Goal: Task Accomplishment & Management: Use online tool/utility

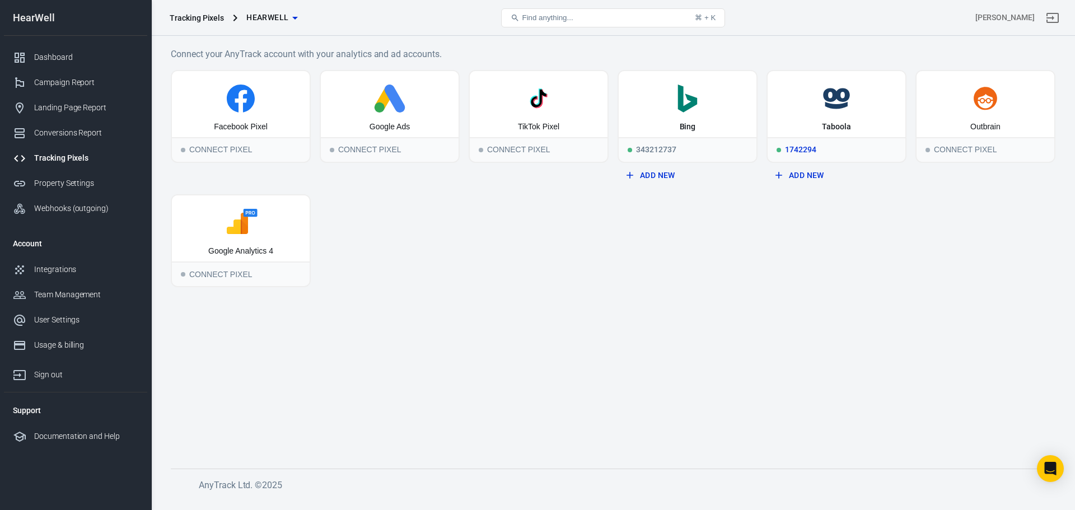
click at [811, 149] on div "1742294" at bounding box center [837, 149] width 138 height 25
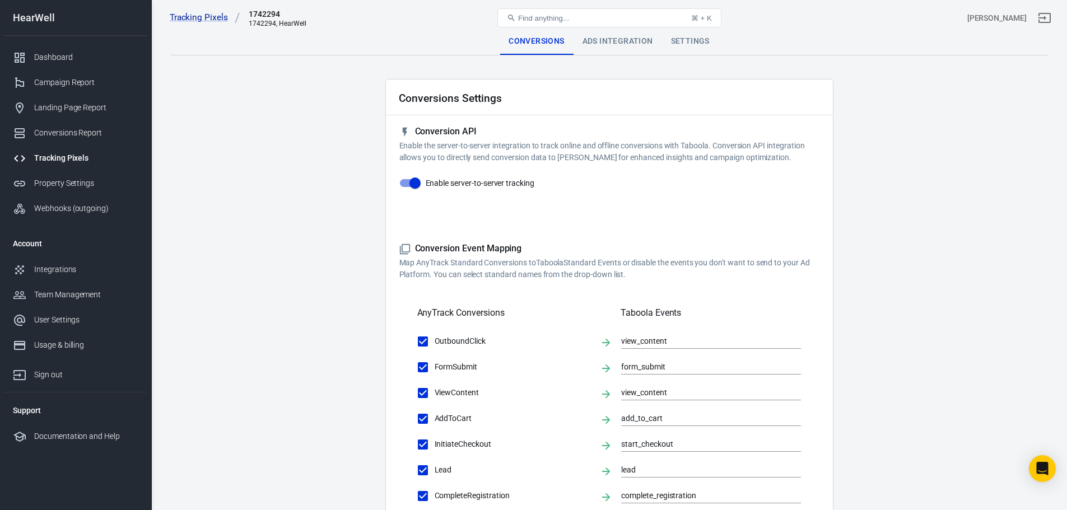
click at [629, 48] on div "Ads Integration" at bounding box center [617, 41] width 88 height 27
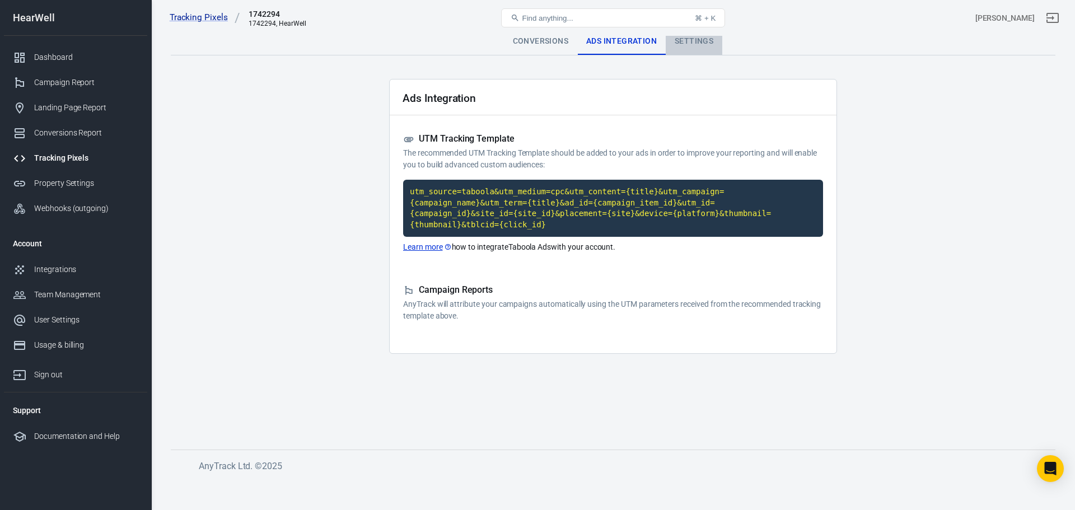
click at [691, 43] on div "Settings" at bounding box center [694, 41] width 57 height 27
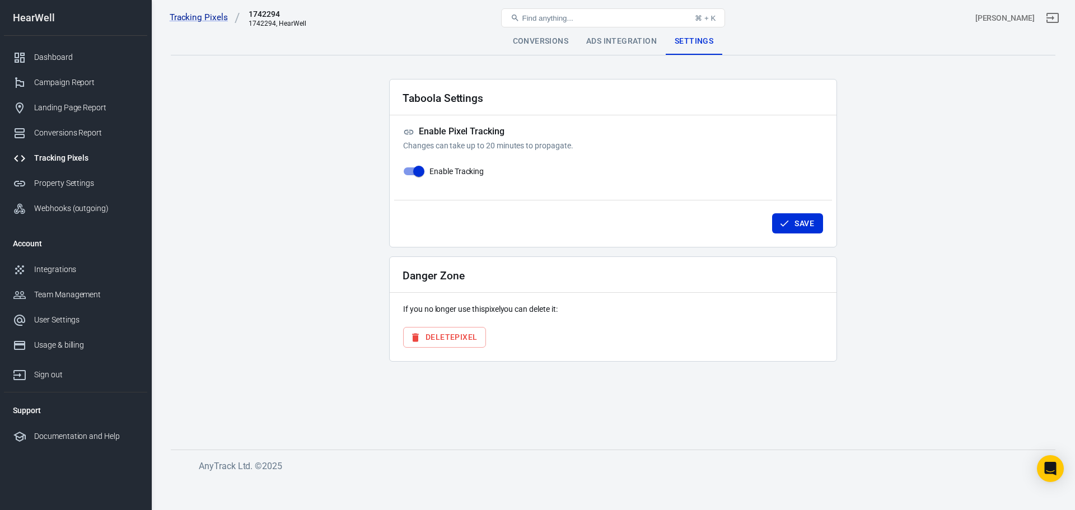
click at [61, 152] on link "Tracking Pixels" at bounding box center [75, 158] width 143 height 25
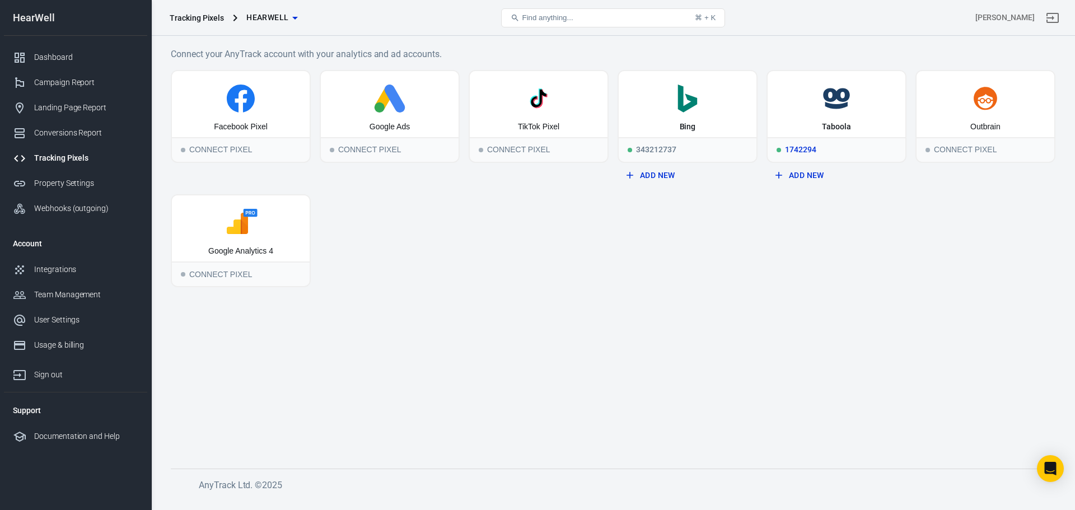
click at [814, 146] on div "1742294" at bounding box center [837, 149] width 138 height 25
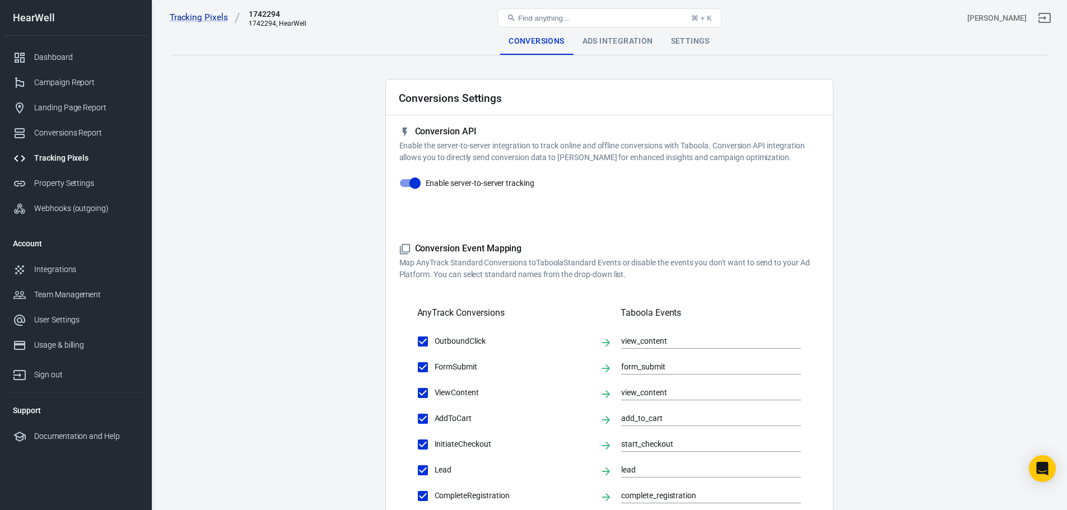
click at [613, 33] on div "Tracking Pixels 1742294 1742294, HearWell Find anything... ⌘ + K Fabien Tolhuis" at bounding box center [609, 18] width 915 height 36
click at [612, 36] on div "Ads Integration" at bounding box center [617, 41] width 88 height 27
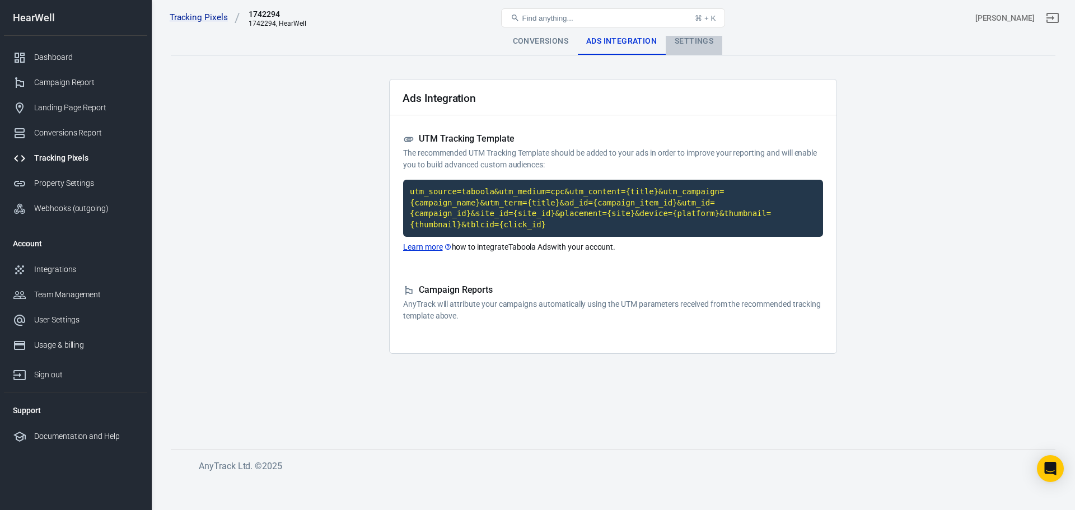
click at [696, 48] on div "Settings" at bounding box center [694, 41] width 57 height 27
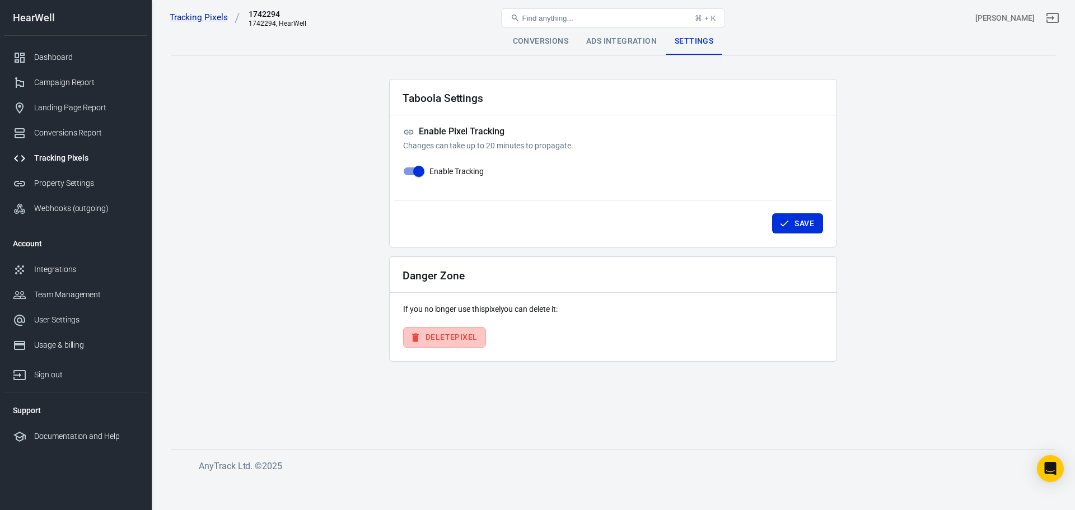
click at [460, 333] on button "Delete Pixel" at bounding box center [444, 337] width 83 height 21
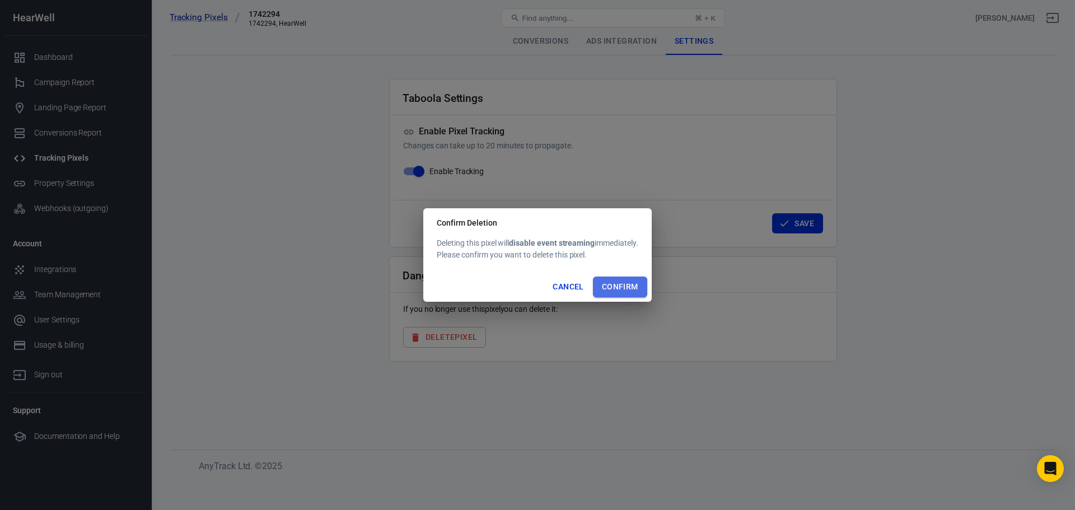
click at [622, 288] on button "Confirm" at bounding box center [620, 287] width 54 height 21
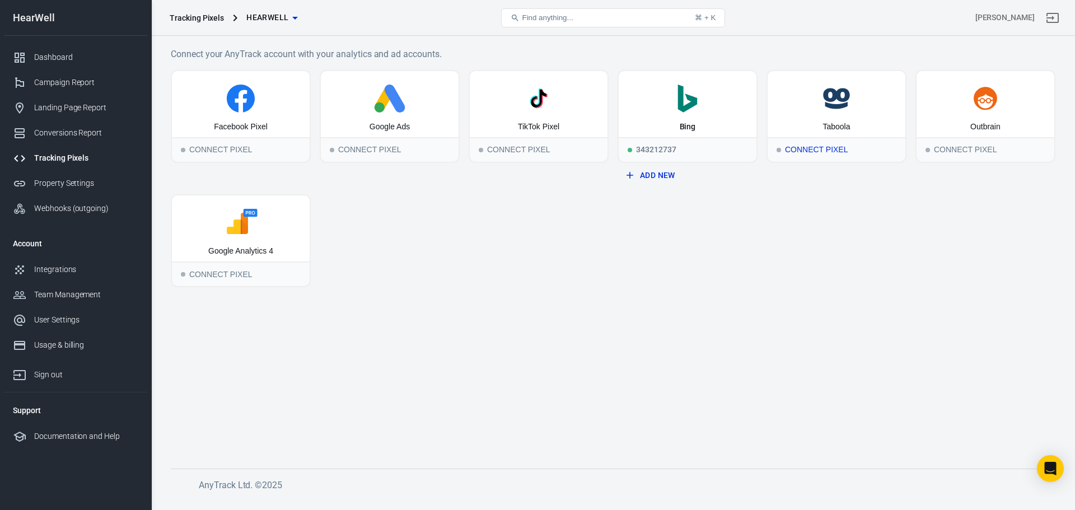
click at [839, 145] on div "Connect Pixel" at bounding box center [837, 149] width 138 height 25
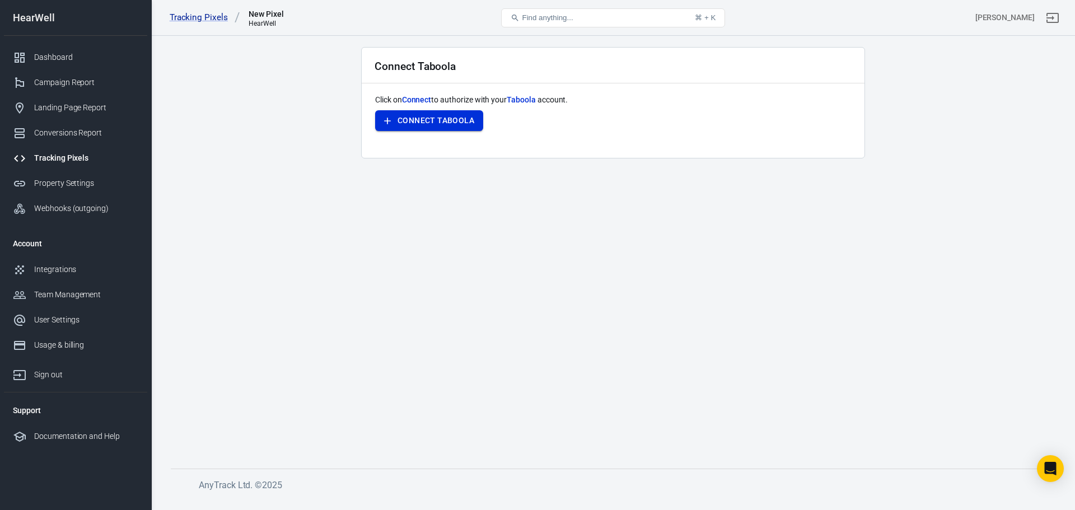
click at [442, 127] on button "Connect Taboola" at bounding box center [429, 120] width 108 height 21
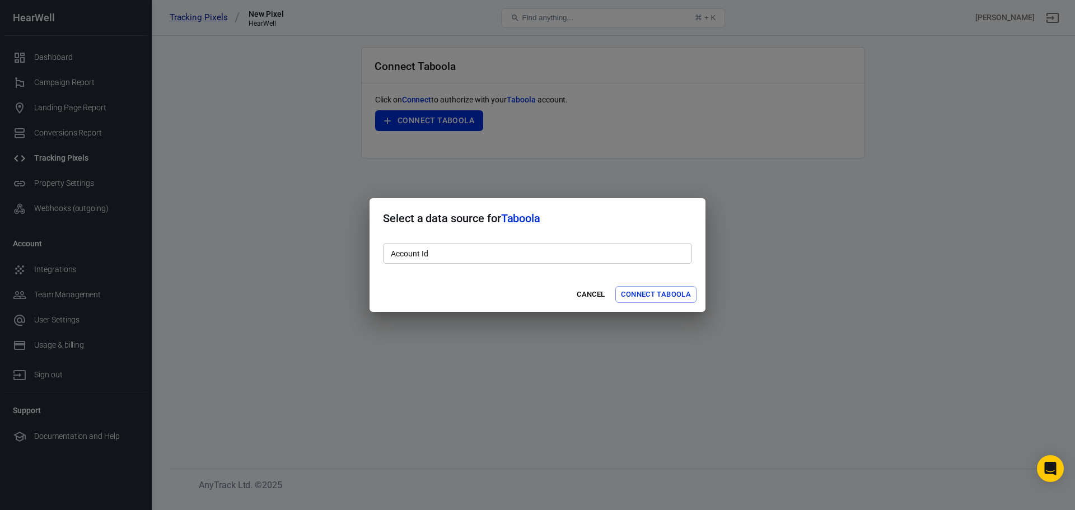
click at [468, 245] on input "Account Id" at bounding box center [537, 253] width 309 height 21
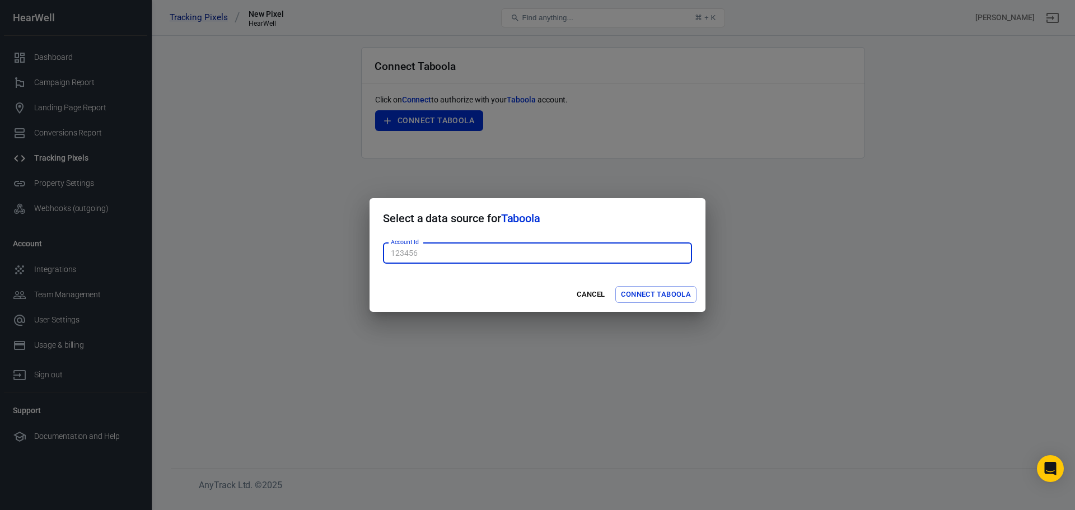
paste input "1878202"
type input "1878202"
click at [662, 298] on button "Connect Taboola" at bounding box center [655, 294] width 81 height 17
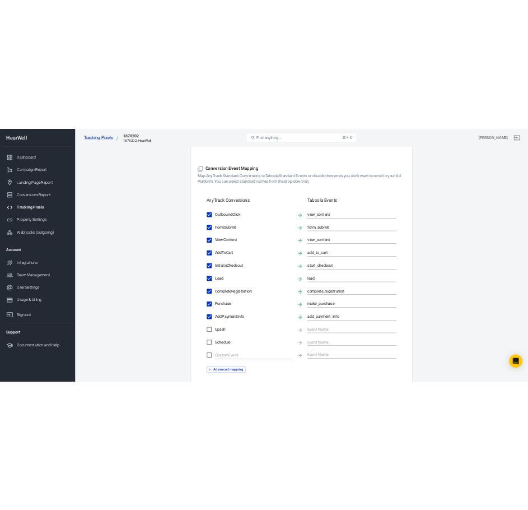
scroll to position [224, 0]
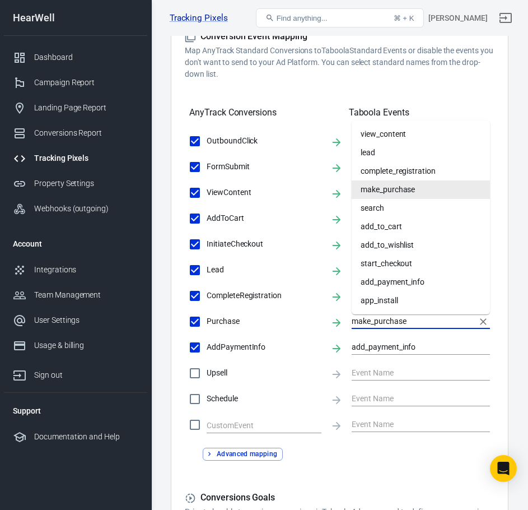
drag, startPoint x: 377, startPoint y: 320, endPoint x: 345, endPoint y: 323, distance: 32.6
click at [345, 323] on div "Purchase make_purchase" at bounding box center [339, 322] width 301 height 24
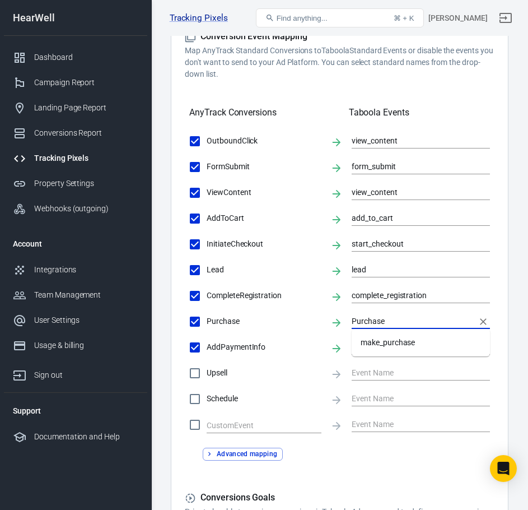
click at [513, 305] on div "Conversions Ads Integration Settings Conversions Settings Conversion API Enable…" at bounding box center [339, 238] width 377 height 852
click at [371, 325] on input "Purchase" at bounding box center [413, 321] width 122 height 14
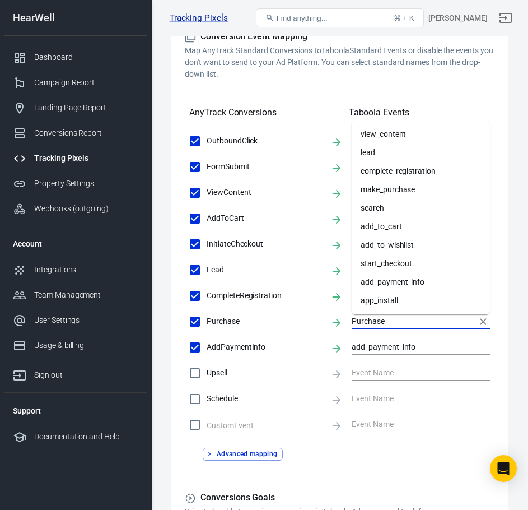
click at [371, 325] on input "Purchase" at bounding box center [413, 321] width 122 height 14
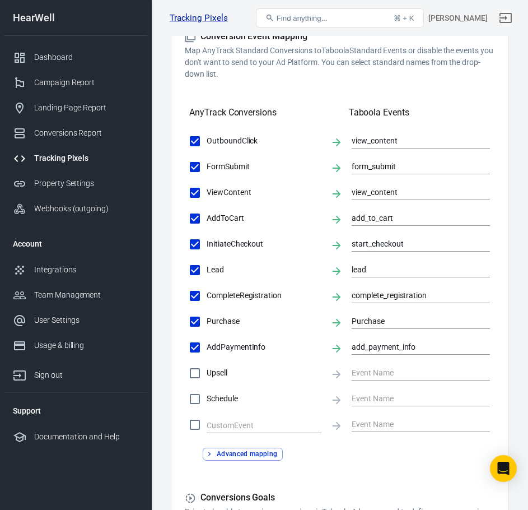
click at [517, 321] on div "Conversions Ads Integration Settings Conversions Settings Conversion API Enable…" at bounding box center [339, 238] width 377 height 852
click at [358, 321] on input "Purchase" at bounding box center [413, 321] width 122 height 14
type input "purchase"
click at [423, 456] on div "Advanced mapping" at bounding box center [340, 449] width 310 height 22
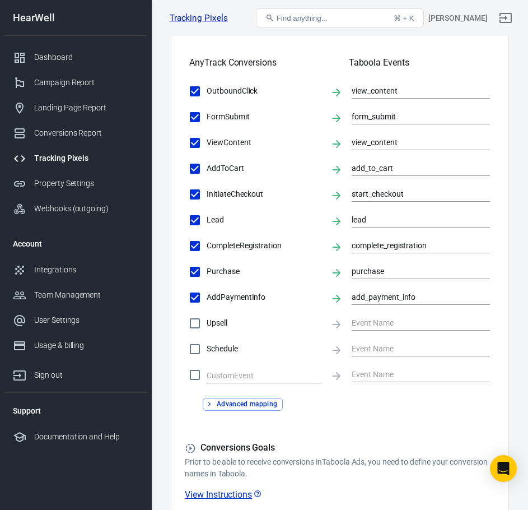
scroll to position [378, 0]
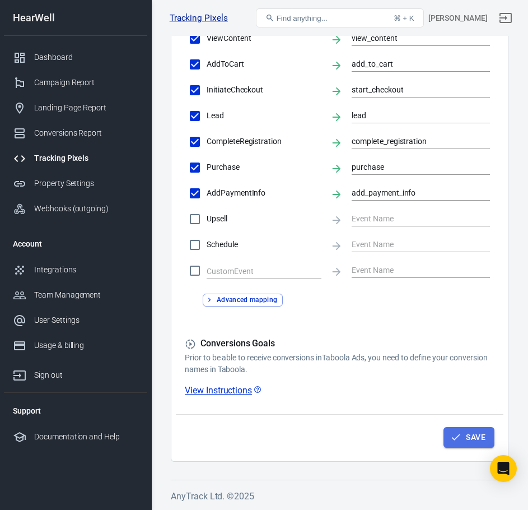
click at [464, 434] on button "Save" at bounding box center [468, 437] width 51 height 21
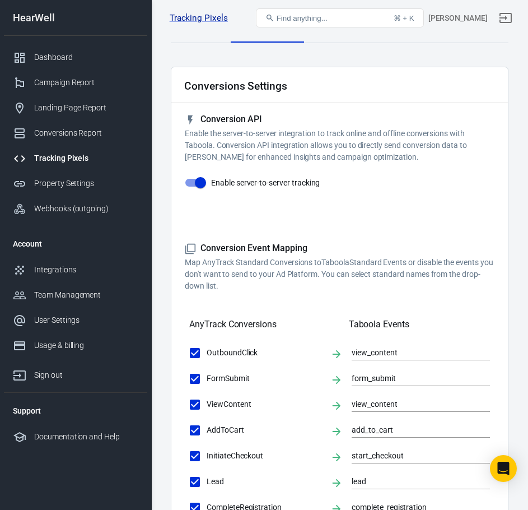
scroll to position [0, 0]
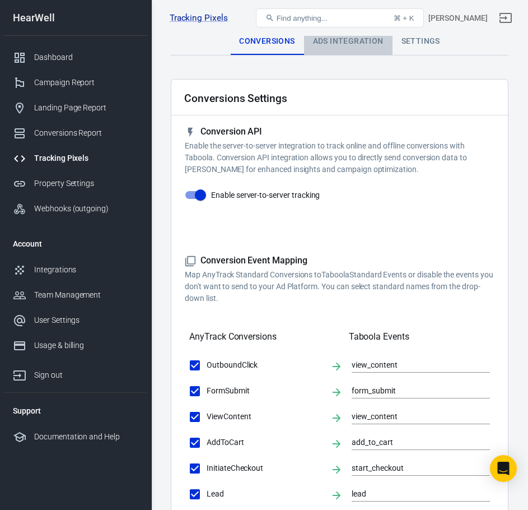
click at [359, 49] on div "Ads Integration" at bounding box center [348, 41] width 88 height 27
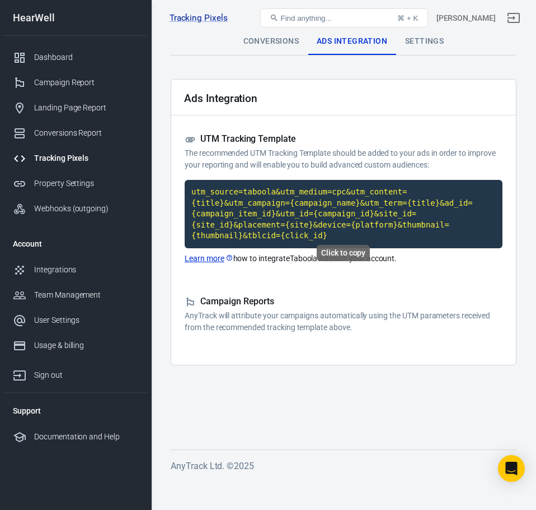
click at [323, 209] on code "utm_source=taboola&utm_medium=cpc&utm_content={title}&utm_campaign={campaign_na…" at bounding box center [344, 214] width 318 height 68
click at [52, 274] on div "Integrations" at bounding box center [86, 270] width 104 height 12
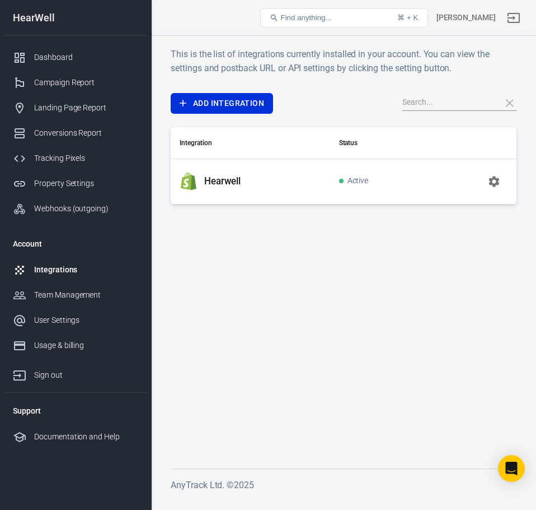
click at [225, 183] on p "Hearwell" at bounding box center [222, 181] width 36 height 12
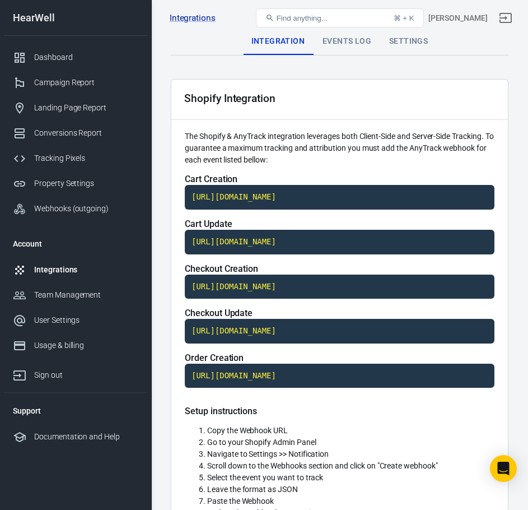
click at [408, 43] on div "Settings" at bounding box center [408, 41] width 57 height 27
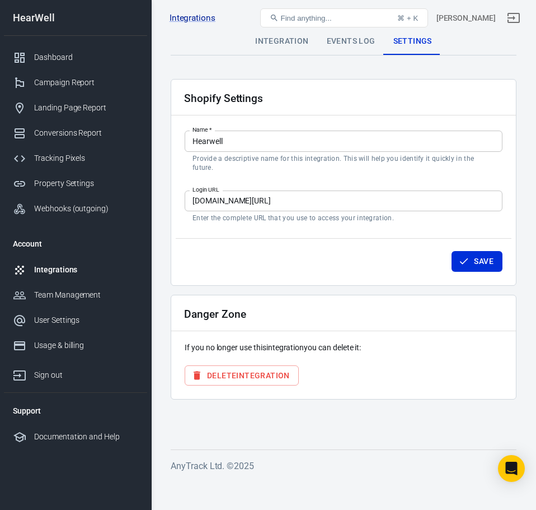
click at [339, 46] on div "Events Log" at bounding box center [351, 41] width 67 height 27
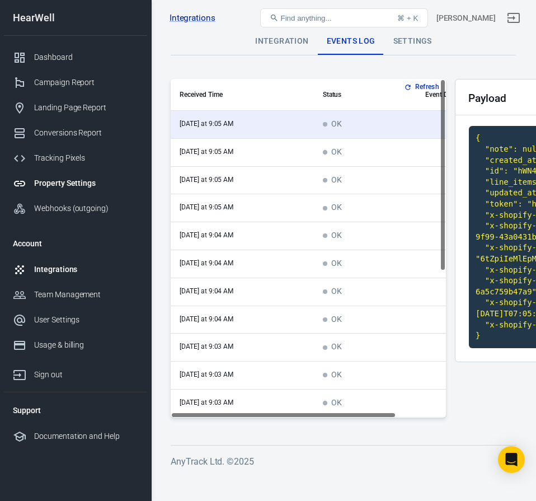
click at [81, 183] on div "Property Settings" at bounding box center [86, 183] width 104 height 12
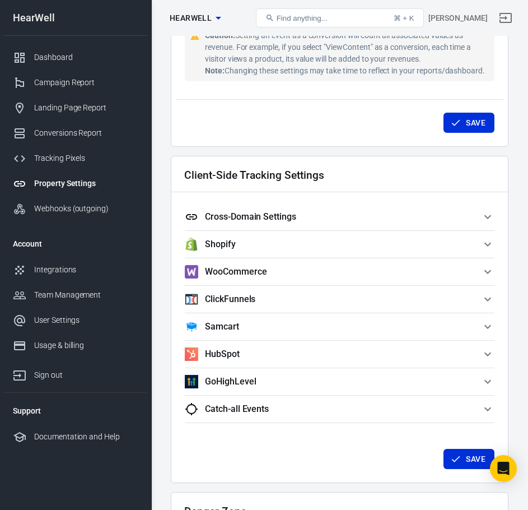
scroll to position [952, 0]
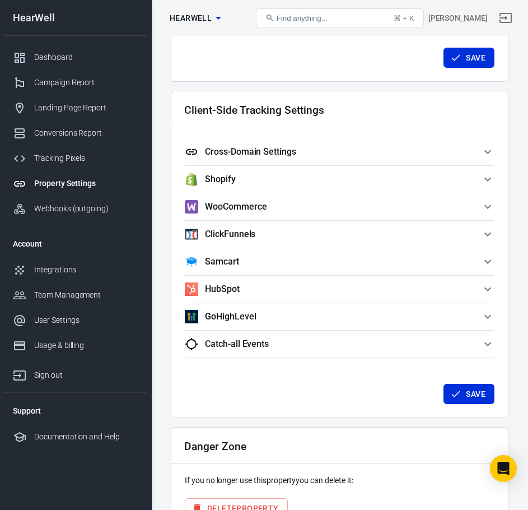
click at [324, 189] on button "Shopify" at bounding box center [340, 179] width 310 height 27
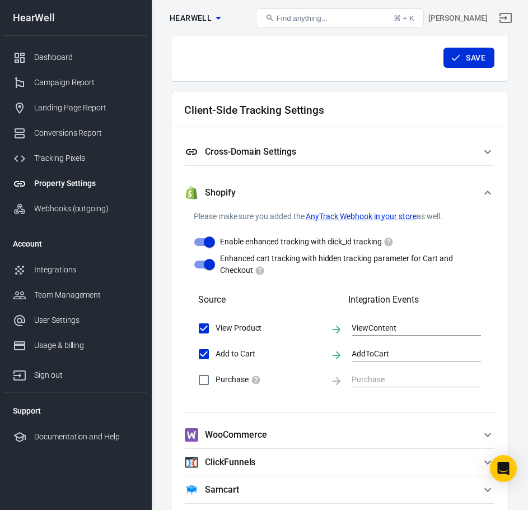
click at [328, 189] on span "Shopify" at bounding box center [333, 192] width 296 height 13
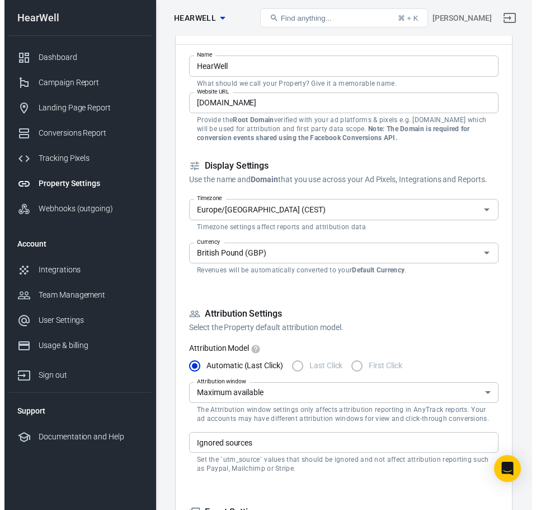
scroll to position [0, 0]
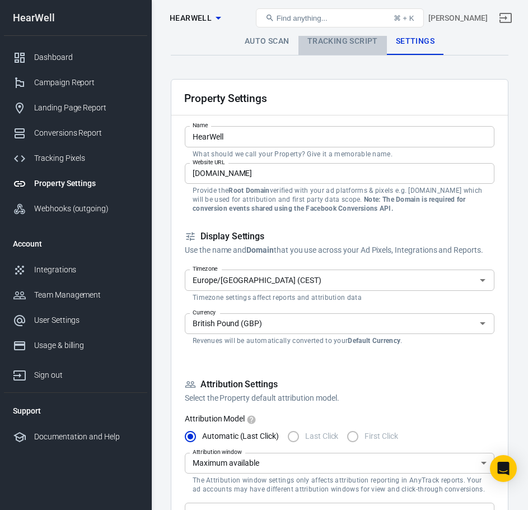
click at [340, 41] on link "Tracking Script" at bounding box center [342, 41] width 88 height 27
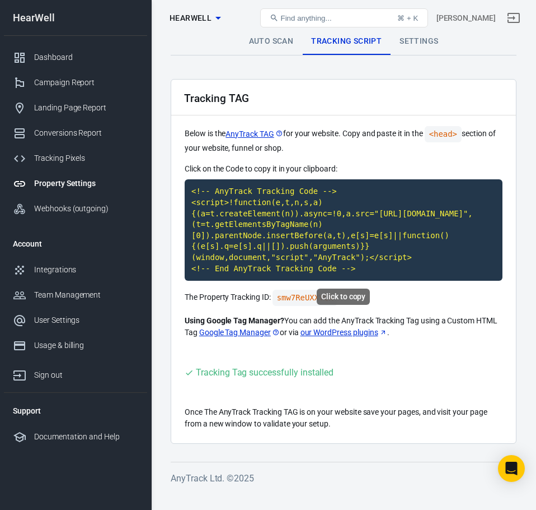
click at [288, 248] on code "<!-- AnyTrack Tracking Code --> <script>!function(e,t,n,s,a){(a=t.createElement…" at bounding box center [344, 229] width 318 height 101
click at [272, 224] on code "<!-- AnyTrack Tracking Code --> <script>!function(e,t,n,s,a){(a=t.createElement…" at bounding box center [344, 229] width 318 height 101
click at [474, 379] on div "Tracking Tag successfully installed" at bounding box center [344, 372] width 318 height 14
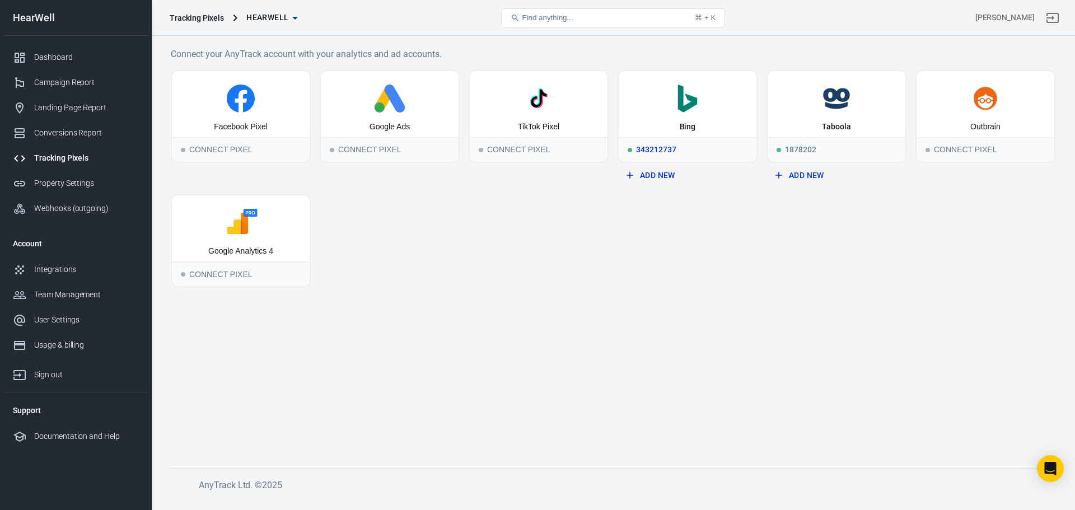
click at [667, 147] on div "343212737" at bounding box center [688, 149] width 138 height 25
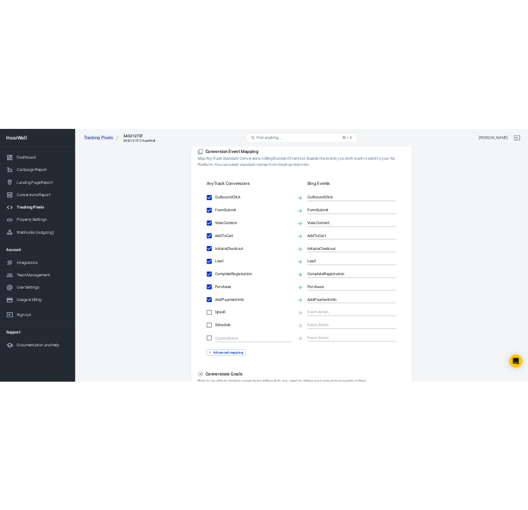
scroll to position [345, 0]
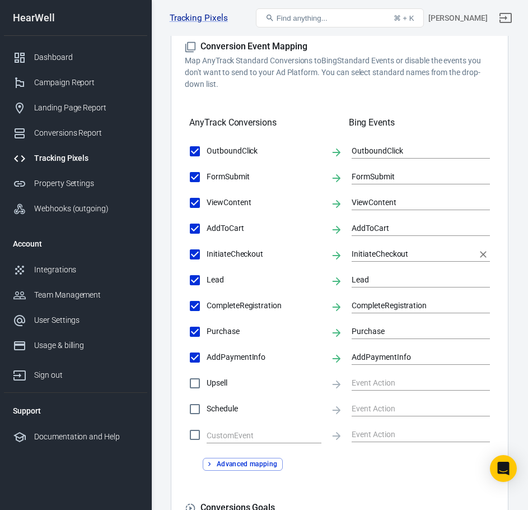
click at [373, 251] on input "InitiateCheckout" at bounding box center [413, 254] width 122 height 14
drag, startPoint x: 375, startPoint y: 252, endPoint x: 351, endPoint y: 251, distance: 24.1
click at [351, 251] on div "InitiateCheckout InitiateCheckout" at bounding box center [339, 254] width 301 height 24
type input "Begin Checkout"
drag, startPoint x: 365, startPoint y: 228, endPoint x: 424, endPoint y: 224, distance: 59.5
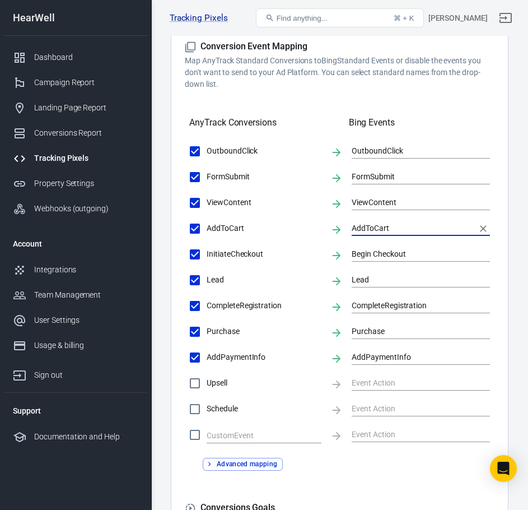
click at [424, 224] on input "AddToCart" at bounding box center [413, 228] width 122 height 14
type input "Add to cart"
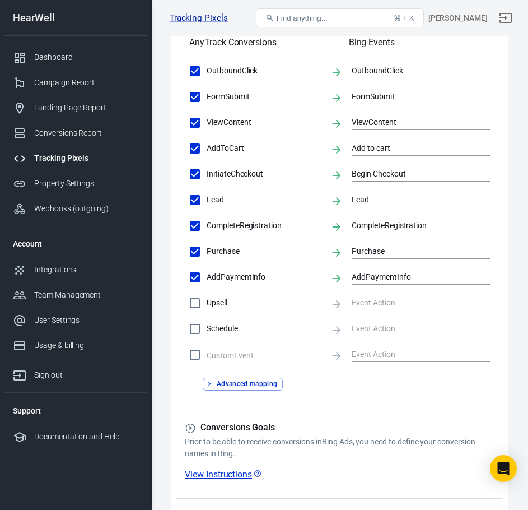
scroll to position [509, 0]
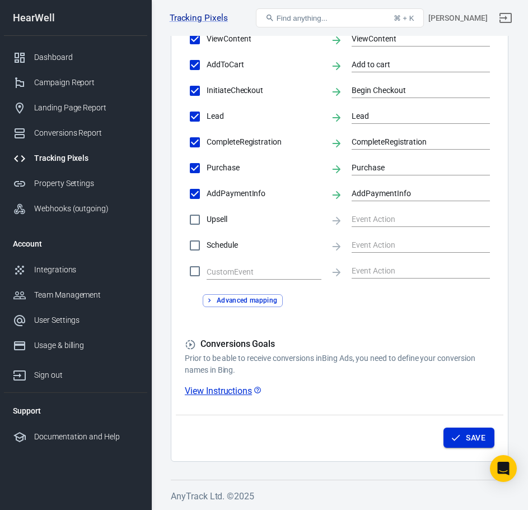
click at [465, 445] on button "Save" at bounding box center [468, 437] width 51 height 21
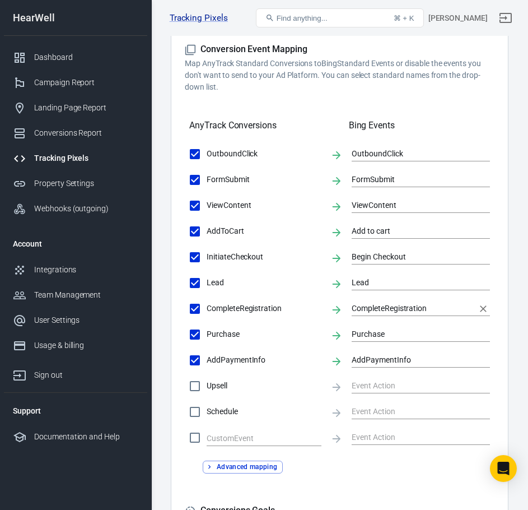
scroll to position [341, 0]
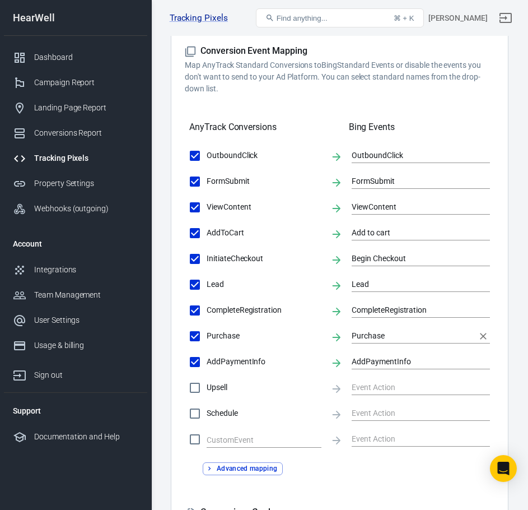
click at [379, 334] on input "Purchase" at bounding box center [413, 336] width 122 height 14
click at [383, 262] on input "Begin Checkout" at bounding box center [413, 258] width 122 height 14
click at [376, 259] on input "Begin Checkout" at bounding box center [413, 258] width 122 height 14
type input "Begin checkout"
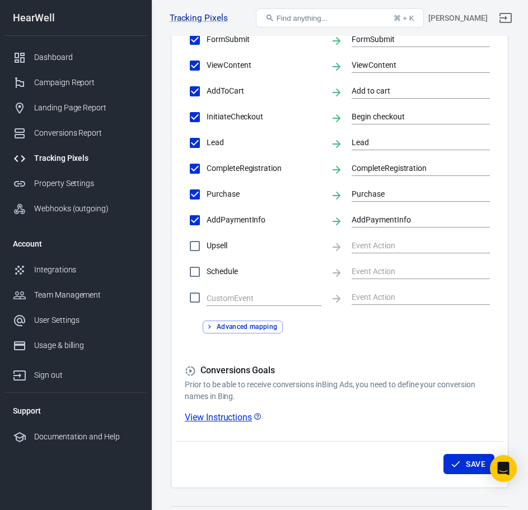
scroll to position [509, 0]
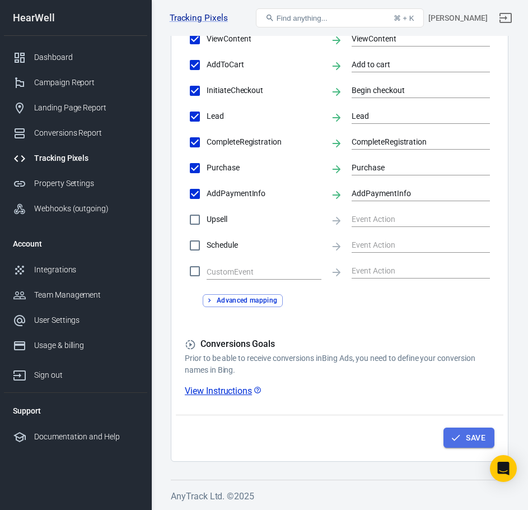
click at [479, 435] on button "Save" at bounding box center [468, 437] width 51 height 21
click at [54, 52] on div "Dashboard" at bounding box center [86, 58] width 104 height 12
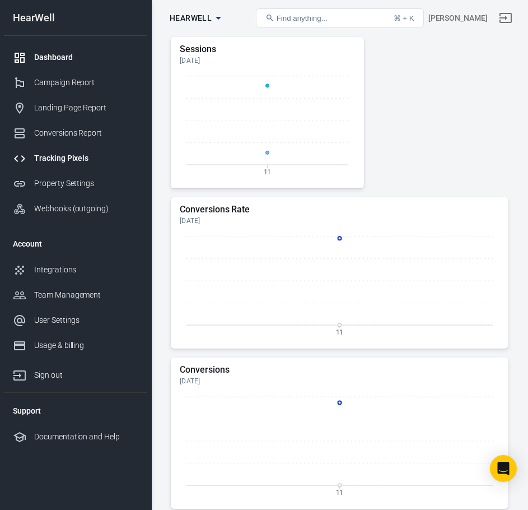
click at [53, 161] on div "Tracking Pixels" at bounding box center [86, 158] width 104 height 12
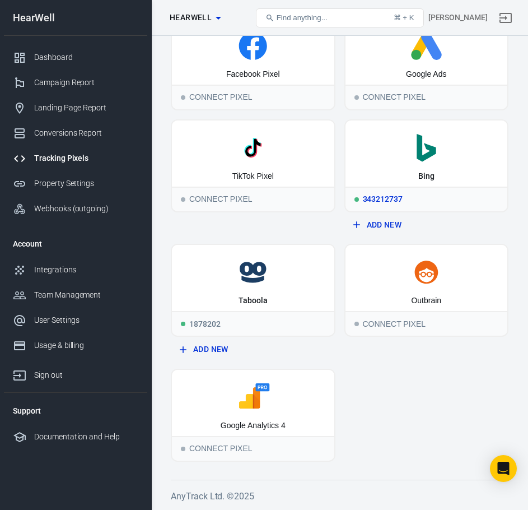
click at [409, 197] on div "343212737" at bounding box center [426, 198] width 162 height 25
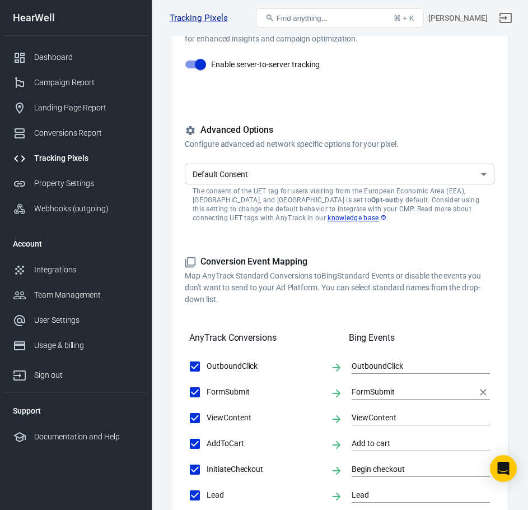
scroll to position [389, 0]
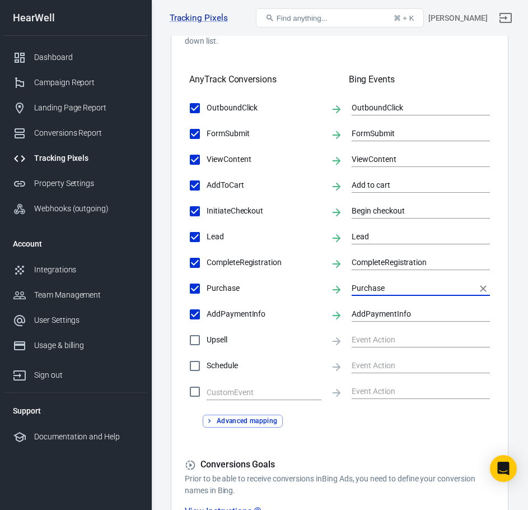
click at [365, 290] on input "Purchase" at bounding box center [413, 288] width 122 height 14
paste input "p"
type input "purchase"
click at [370, 188] on input "Add to cart" at bounding box center [413, 185] width 122 height 14
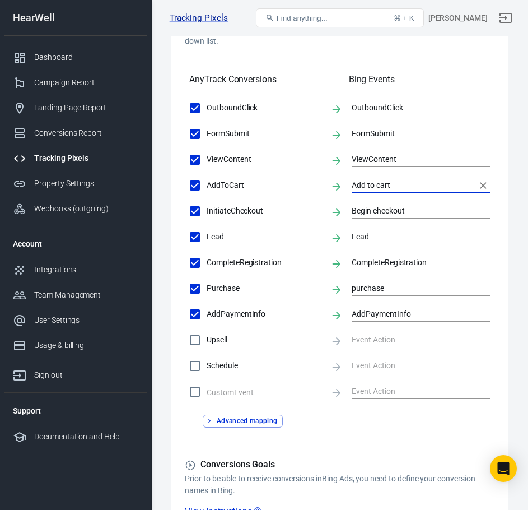
click at [370, 188] on input "Add to cart" at bounding box center [413, 185] width 122 height 14
paste input "add_to_cart"
type input "add_to_cart"
click at [377, 211] on input "Begin checkout" at bounding box center [413, 211] width 122 height 14
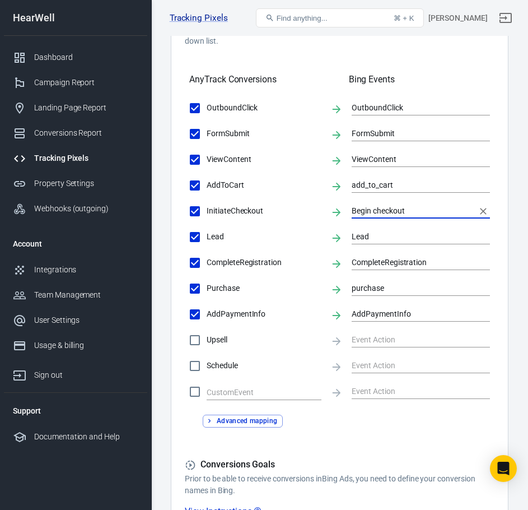
click at [377, 211] on input "Begin checkout" at bounding box center [413, 211] width 122 height 14
paste input "AutoEvent_begin_checkout"
type input "AutoEvent_begin_checkout"
click at [362, 187] on input "add_to_cart" at bounding box center [413, 185] width 122 height 14
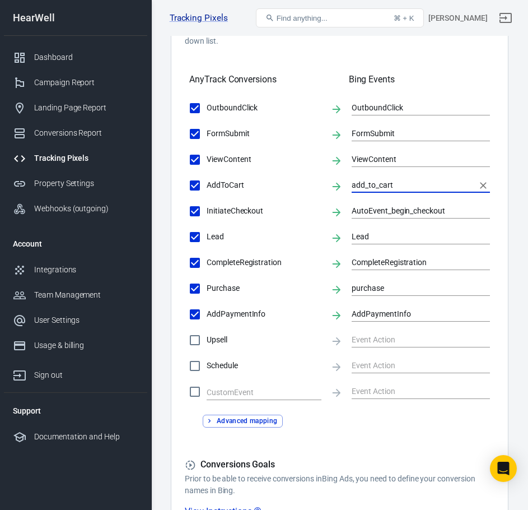
click at [362, 187] on input "add_to_cart" at bounding box center [413, 185] width 122 height 14
paste input "text"
type input "add_to_cart"
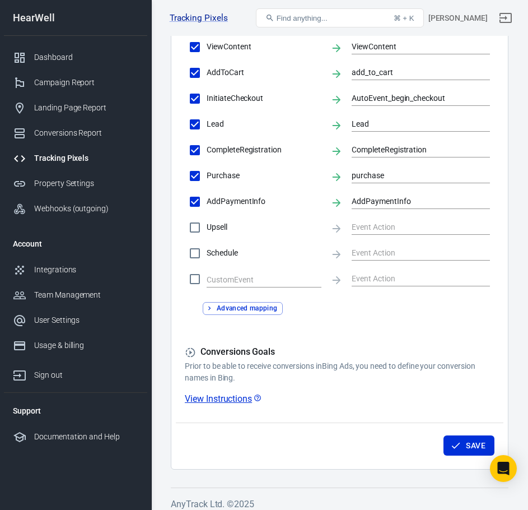
scroll to position [509, 0]
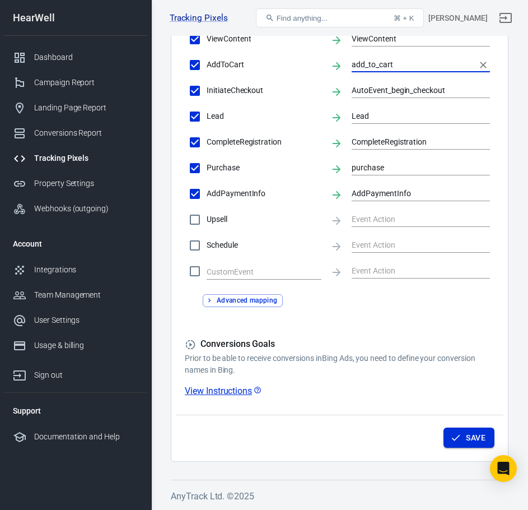
click at [474, 437] on button "Save" at bounding box center [468, 437] width 51 height 21
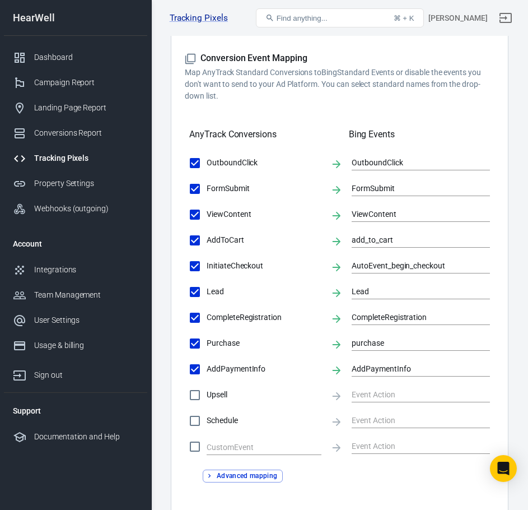
scroll to position [336, 0]
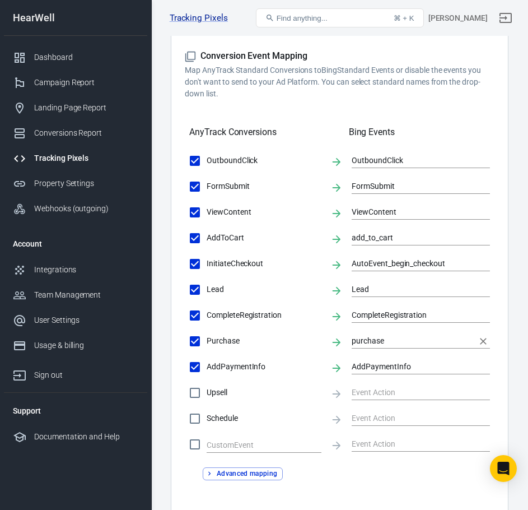
click at [369, 339] on input "purchase" at bounding box center [413, 341] width 122 height 14
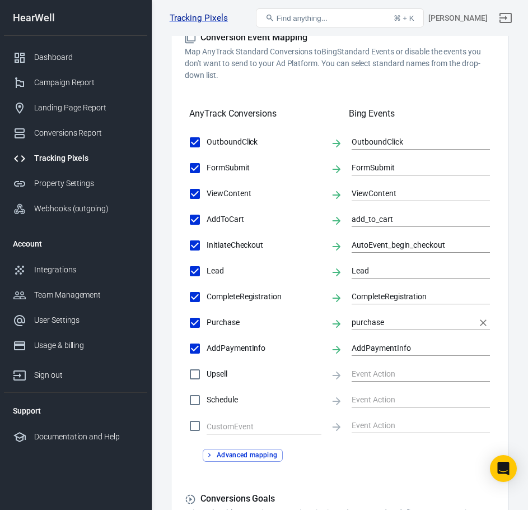
scroll to position [341, 0]
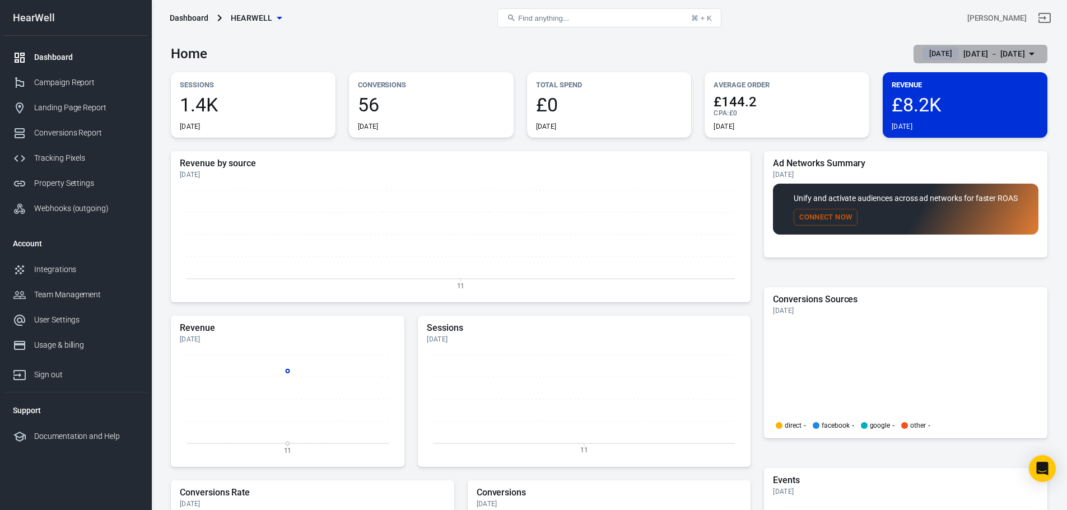
click at [924, 53] on span "[DATE]" at bounding box center [940, 53] width 32 height 11
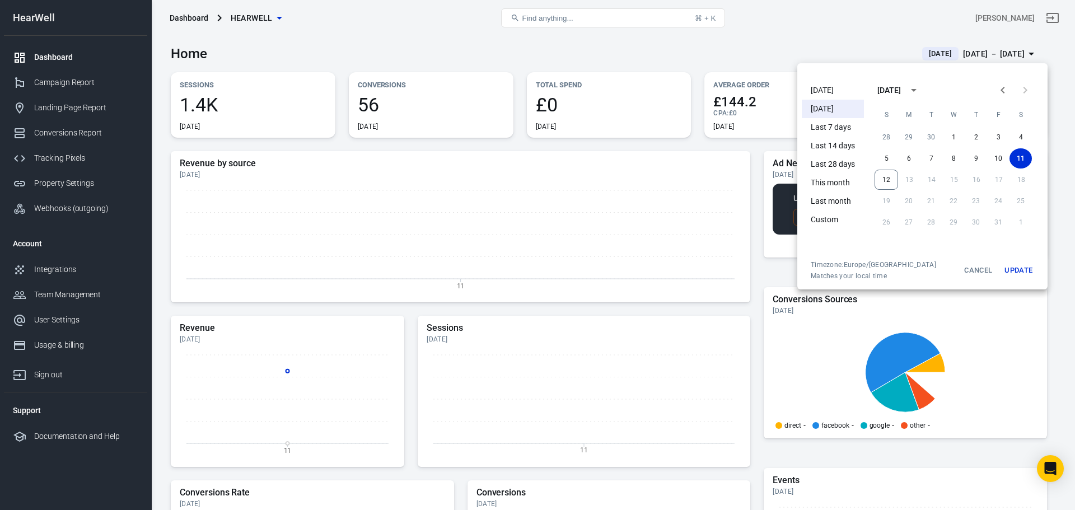
click at [828, 87] on li "Today" at bounding box center [833, 90] width 62 height 18
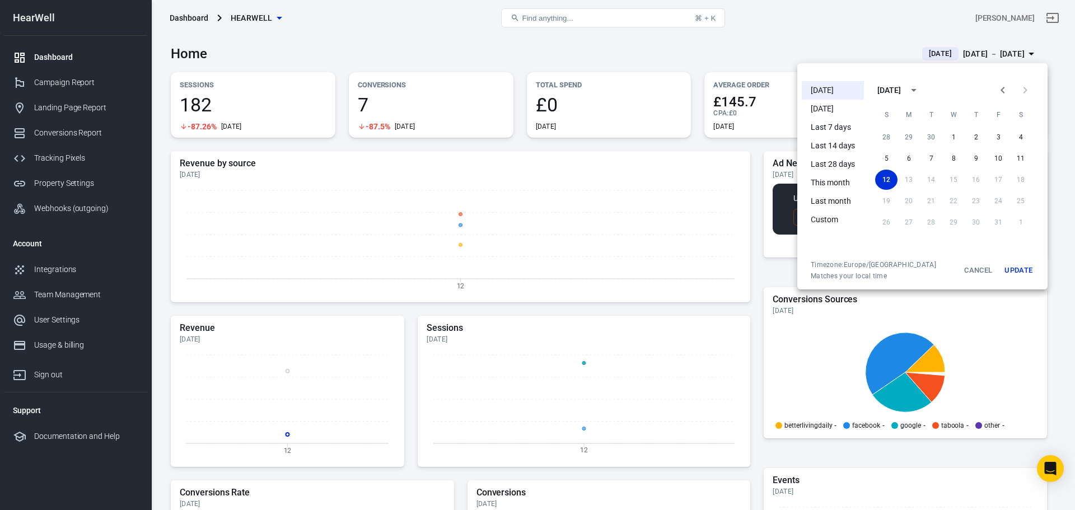
click at [686, 47] on div at bounding box center [537, 255] width 1075 height 510
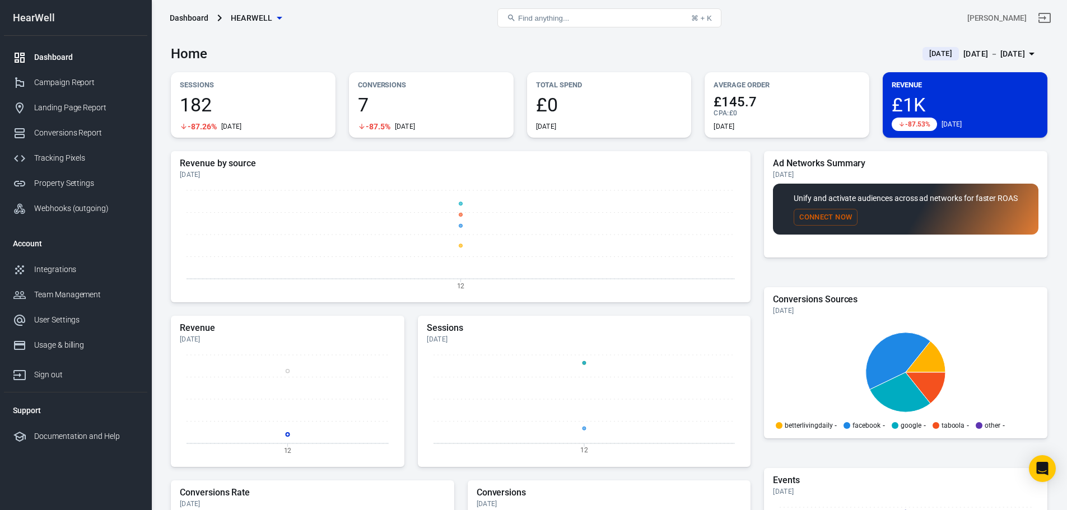
click at [987, 45] on button "Today Oct 12 － Oct 12, 2025" at bounding box center [980, 54] width 134 height 18
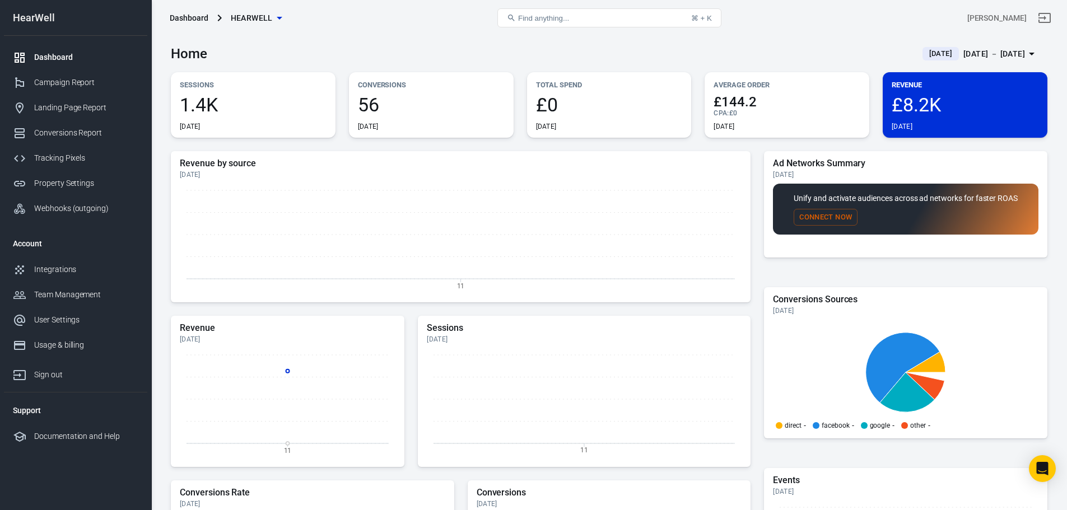
click at [924, 54] on span "[DATE]" at bounding box center [940, 53] width 32 height 11
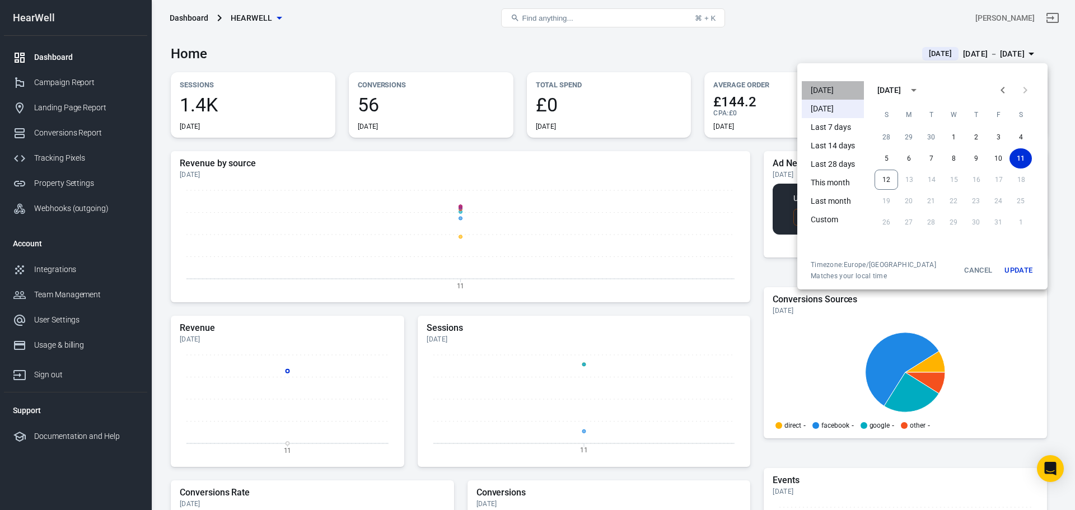
click at [830, 89] on li "Today" at bounding box center [833, 90] width 62 height 18
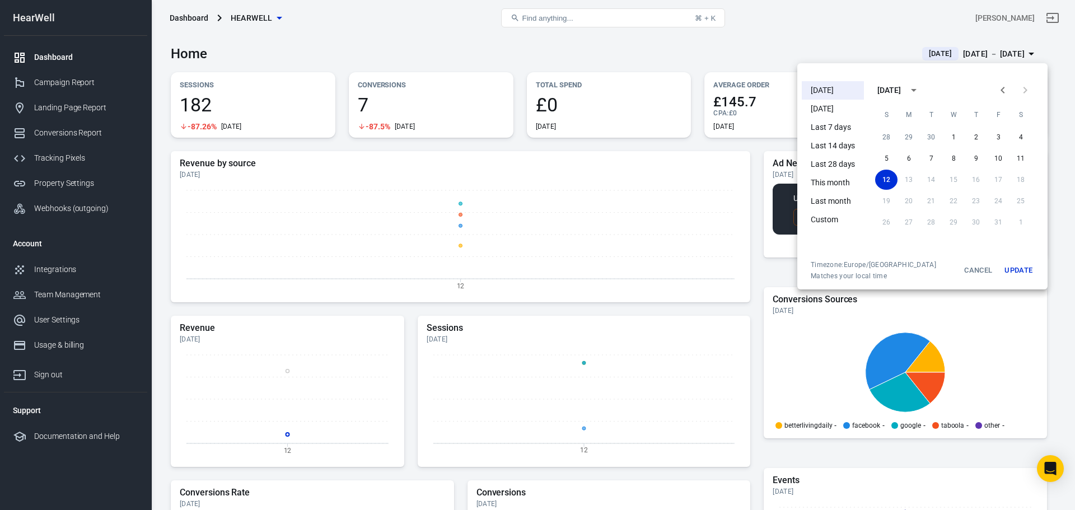
click at [912, 399] on div at bounding box center [537, 255] width 1075 height 510
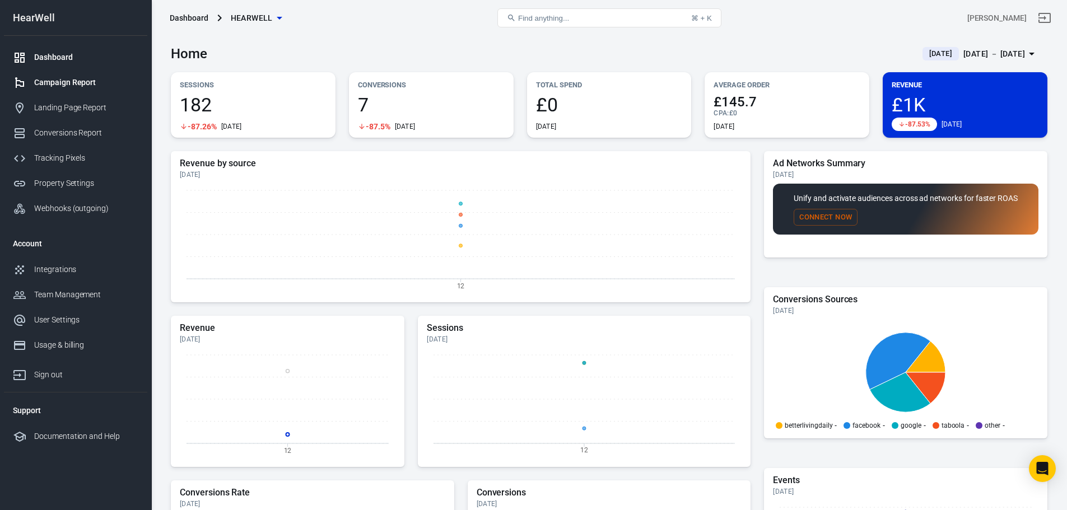
click at [76, 87] on div "Campaign Report" at bounding box center [86, 83] width 104 height 12
